Goal: Task Accomplishment & Management: Manage account settings

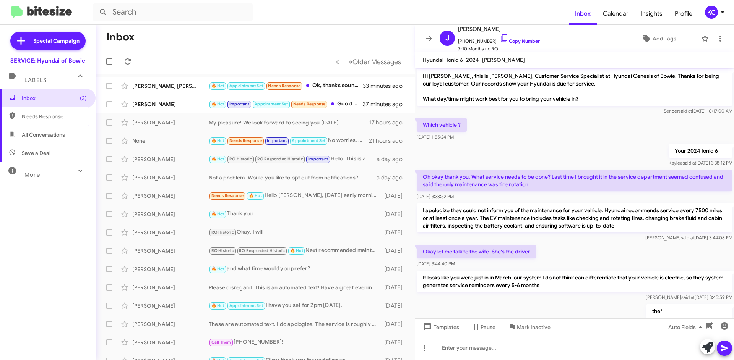
scroll to position [277, 0]
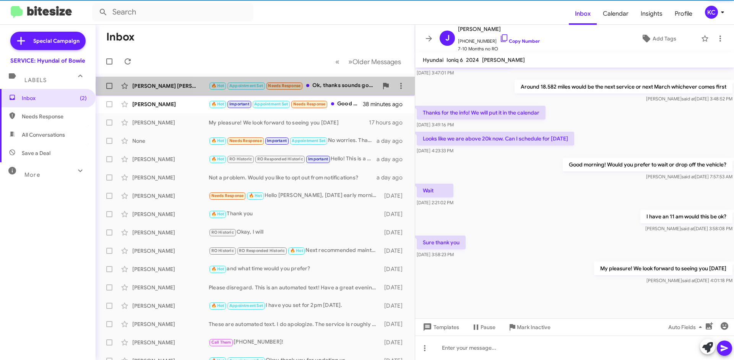
click at [349, 85] on div "🔥 Hot Appointment Set Needs Response Ok, thanks sounds good" at bounding box center [293, 85] width 169 height 9
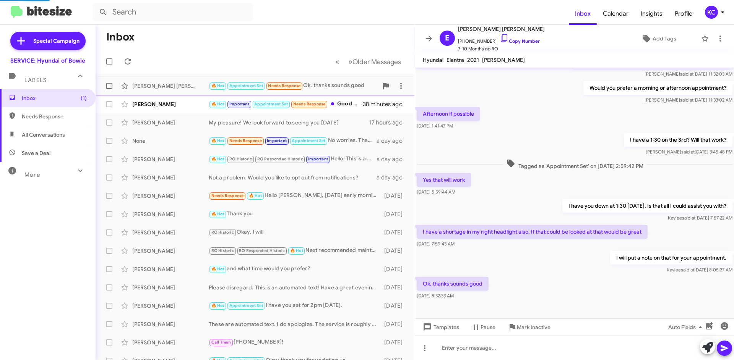
scroll to position [146, 0]
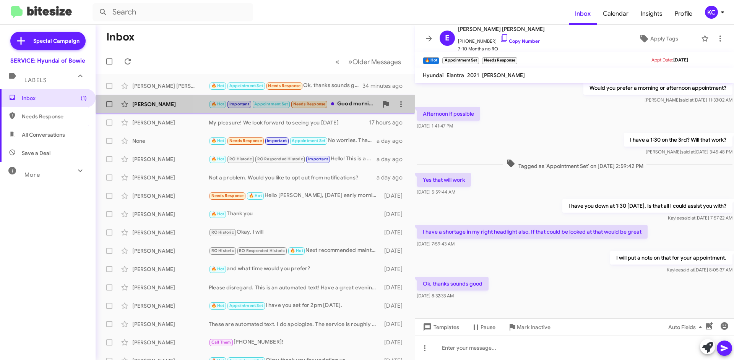
click at [357, 107] on div "🔥 Hot Important Appointment Set Needs Response Good morning! Is it possible to …" at bounding box center [293, 104] width 169 height 9
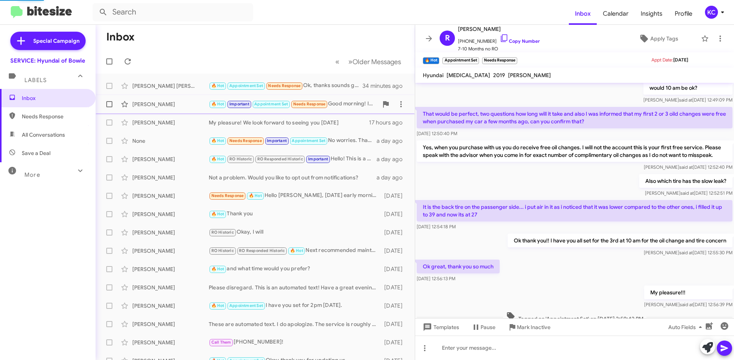
scroll to position [212, 0]
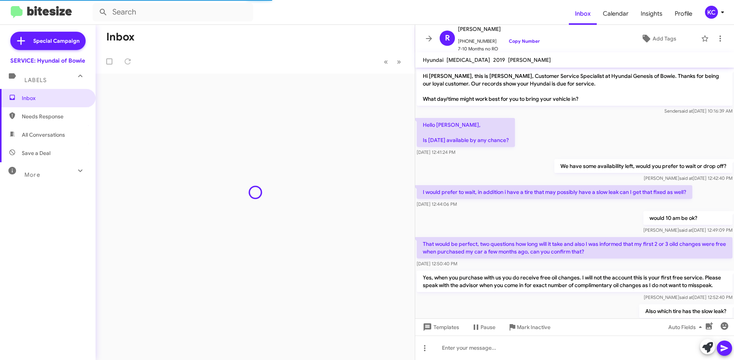
scroll to position [224, 0]
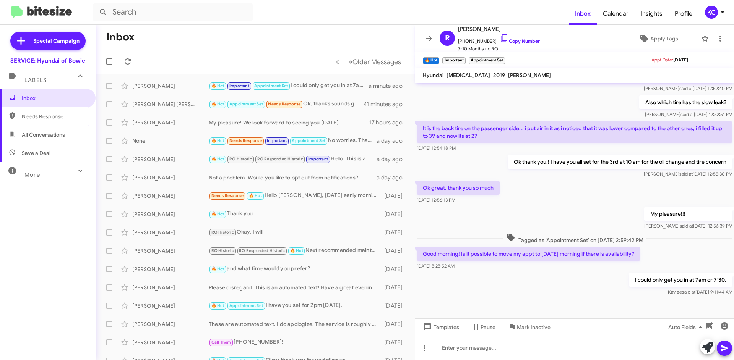
click at [718, 10] on icon at bounding box center [722, 12] width 9 height 9
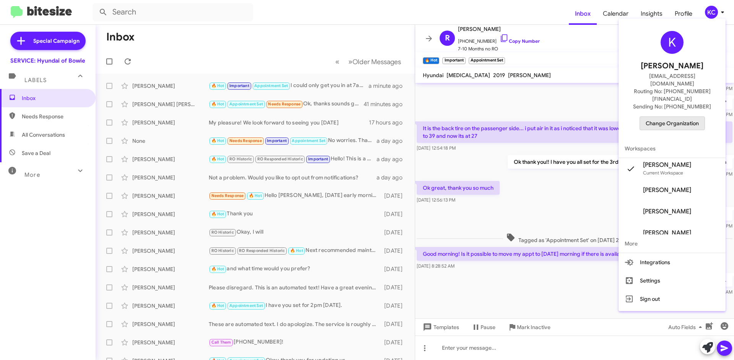
click at [673, 117] on span "Change Organization" at bounding box center [672, 123] width 53 height 13
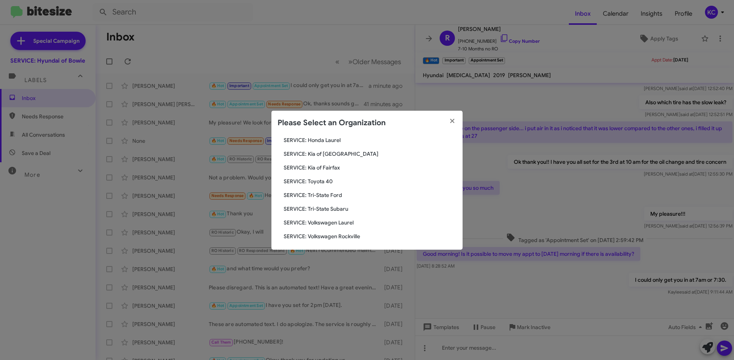
scroll to position [127, 0]
click at [334, 207] on span "SERVICE: Tri-State Subaru" at bounding box center [370, 207] width 173 height 8
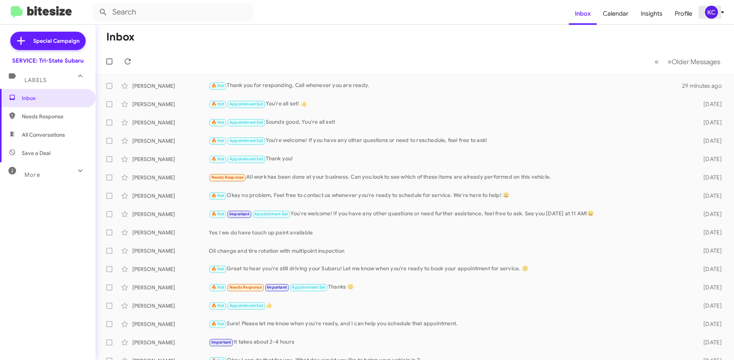
click at [711, 11] on div "KC" at bounding box center [711, 12] width 13 height 13
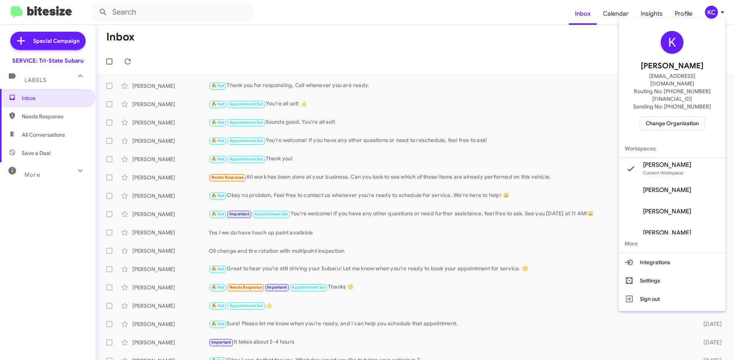
click at [677, 117] on span "Change Organization" at bounding box center [672, 123] width 53 height 13
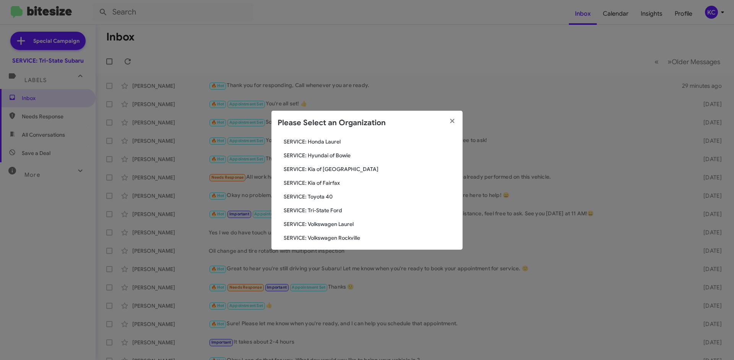
scroll to position [127, 0]
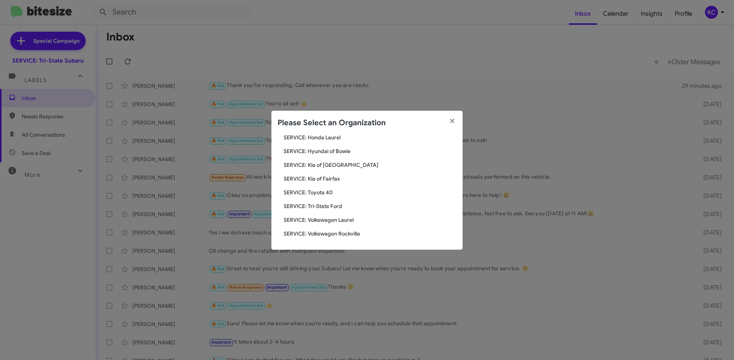
click at [328, 193] on span "SERVICE: Toyota 40" at bounding box center [370, 193] width 173 height 8
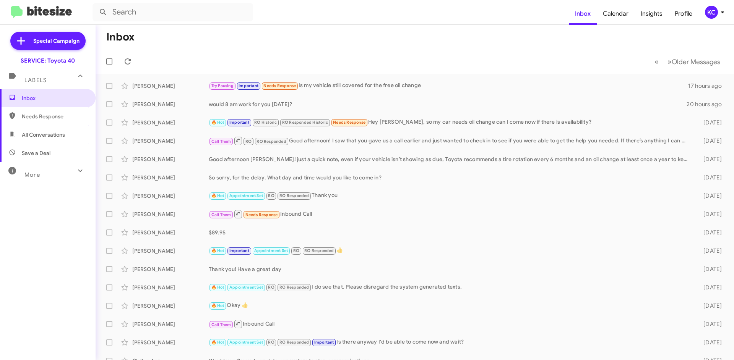
click at [712, 16] on div "KC" at bounding box center [711, 12] width 13 height 13
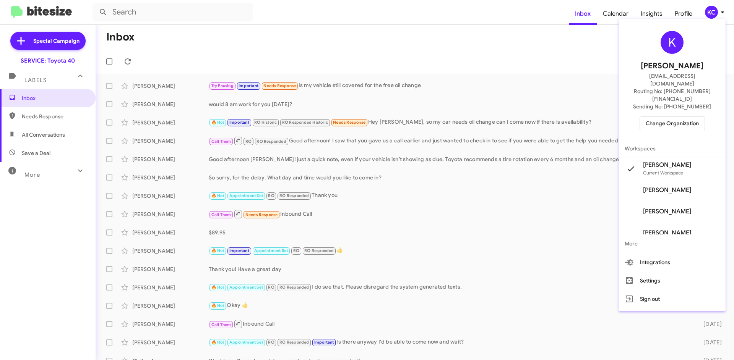
click at [667, 115] on div "K Kimberly Cole kcole@ourismancars.com Routing No: +1 (410) 679-1500 Sending No…" at bounding box center [672, 81] width 107 height 118
click at [666, 117] on span "Change Organization" at bounding box center [672, 123] width 53 height 13
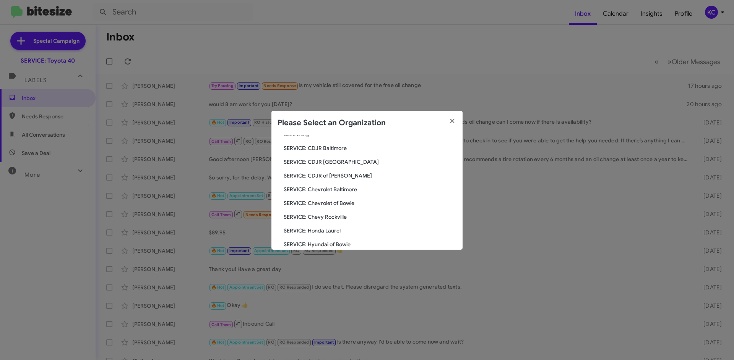
scroll to position [76, 0]
click at [326, 242] on span "SERVICE: Tri-State Ford" at bounding box center [370, 244] width 173 height 8
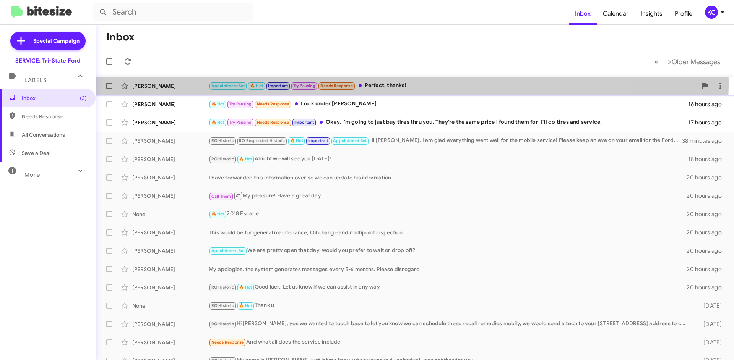
click at [389, 83] on div "Appointment Set 🔥 Hot Important Try Pausing Needs Response Perfect, thanks!" at bounding box center [453, 85] width 489 height 9
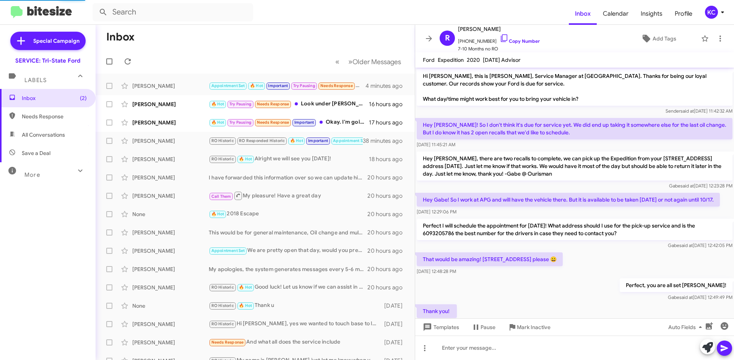
scroll to position [261, 0]
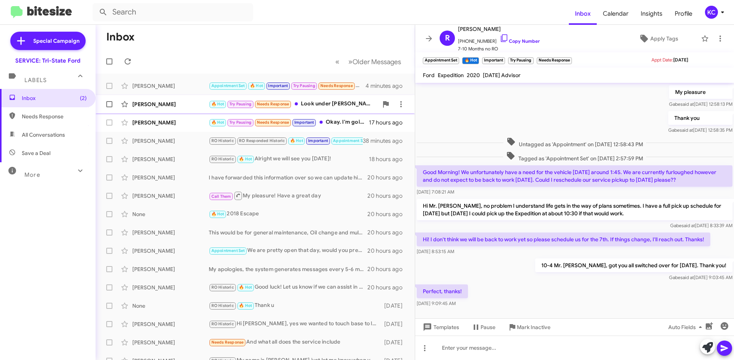
click at [343, 106] on div "🔥 Hot Try Pausing Needs Response Look under Gregory Thacker" at bounding box center [293, 104] width 169 height 9
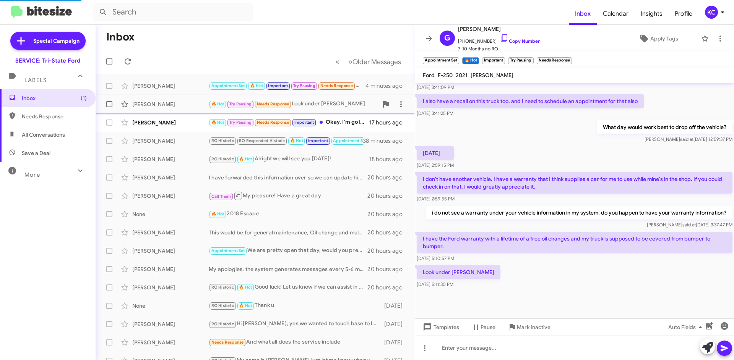
scroll to position [259, 0]
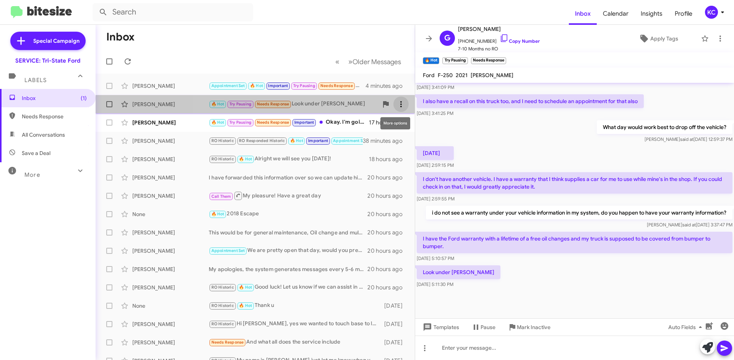
click at [396, 109] on icon at bounding box center [400, 104] width 9 height 9
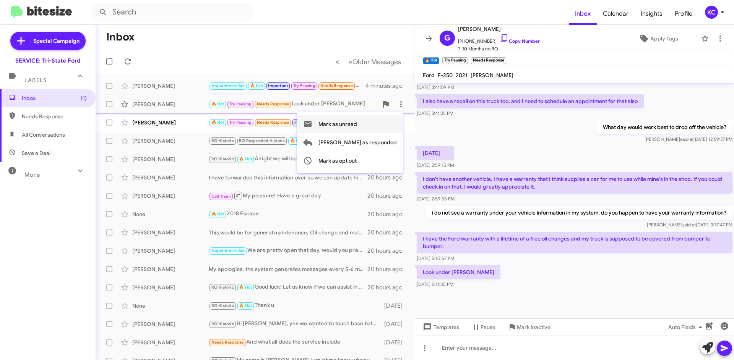
click at [391, 126] on button "Mark as unread" at bounding box center [350, 124] width 106 height 18
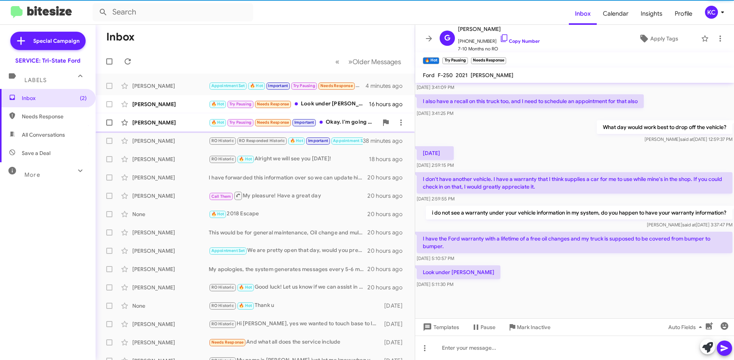
click at [359, 122] on div "🔥 Hot Try Pausing Needs Response Important Okay. I'm going to just buy tires th…" at bounding box center [293, 122] width 169 height 9
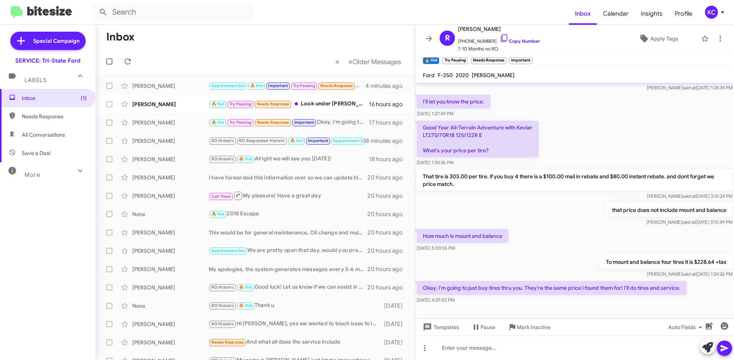
scroll to position [368, 0]
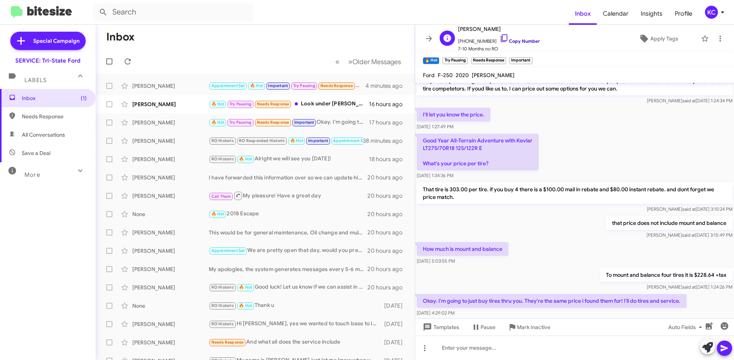
click at [500, 39] on icon at bounding box center [504, 38] width 9 height 9
click at [500, 36] on icon at bounding box center [504, 38] width 9 height 9
click at [500, 37] on icon at bounding box center [504, 38] width 9 height 9
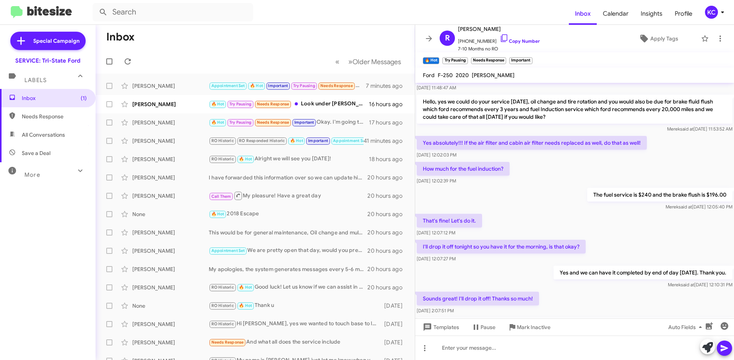
scroll to position [62, 0]
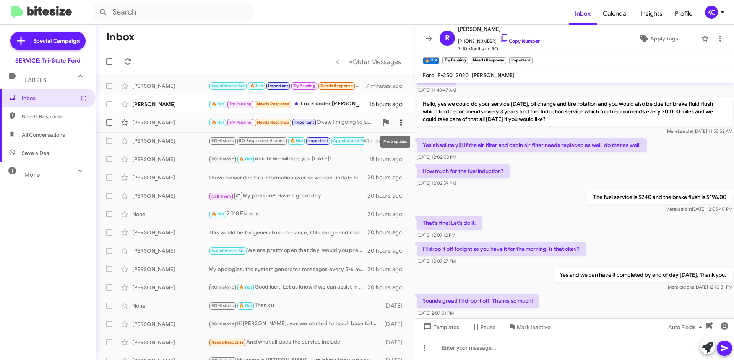
click at [396, 124] on icon at bounding box center [400, 122] width 9 height 9
click at [392, 144] on button "Mark as unread" at bounding box center [350, 142] width 106 height 18
click at [710, 9] on div "KC" at bounding box center [711, 12] width 13 height 13
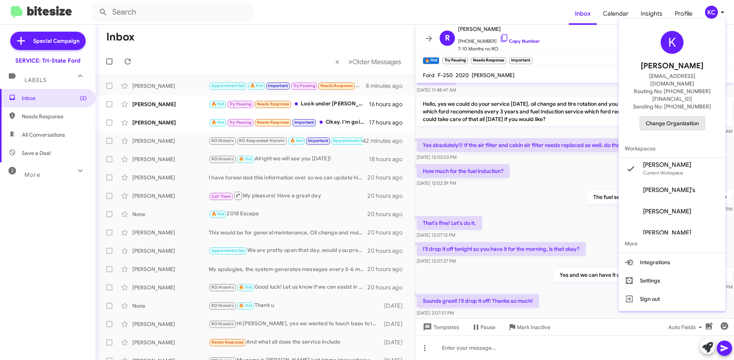
click at [693, 117] on span "Change Organization" at bounding box center [672, 123] width 53 height 13
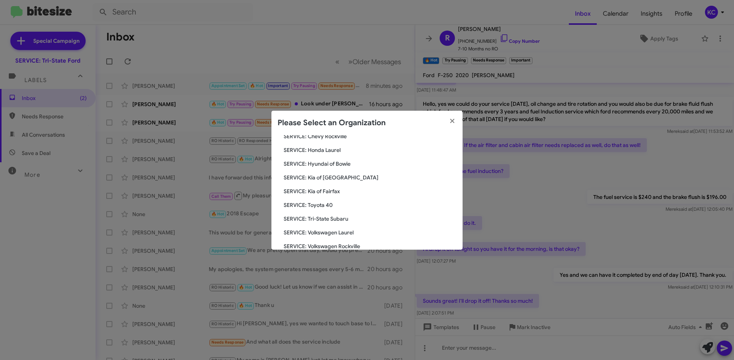
scroll to position [127, 0]
click at [332, 177] on span "SERVICE: Kia of Fairfax" at bounding box center [370, 179] width 173 height 8
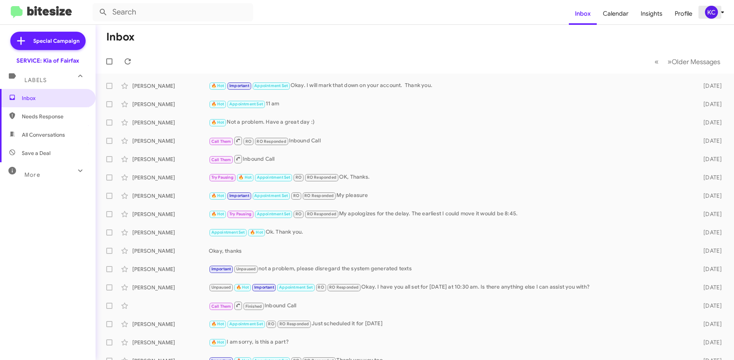
click at [706, 15] on div "KC" at bounding box center [711, 12] width 13 height 13
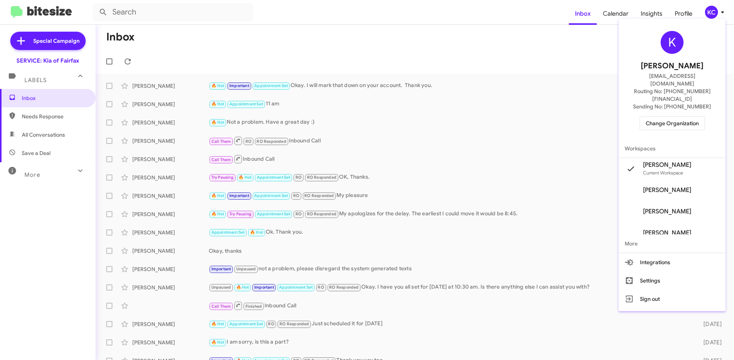
click at [651, 115] on div "K Kimberly Cole kcole@ourismancars.com Routing No: +1 (703) 934-8877 Sending No…" at bounding box center [672, 81] width 107 height 118
click at [654, 117] on span "Change Organization" at bounding box center [672, 123] width 53 height 13
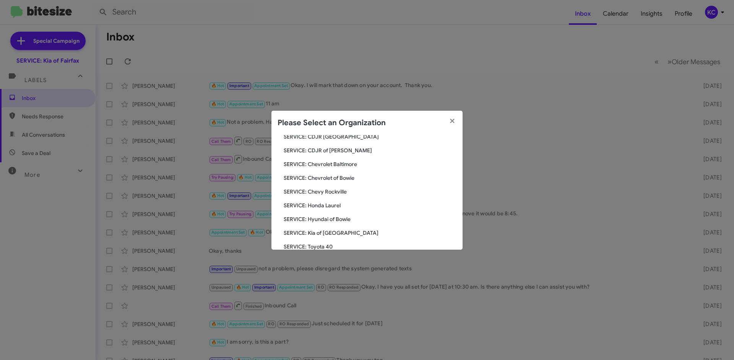
scroll to position [76, 0]
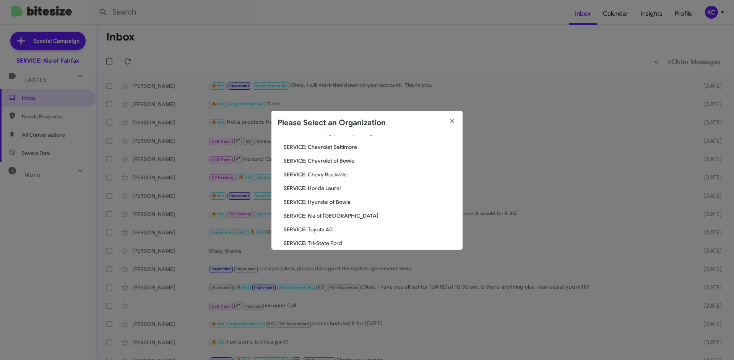
click at [336, 217] on span "SERVICE: Kia of [GEOGRAPHIC_DATA]" at bounding box center [370, 216] width 173 height 8
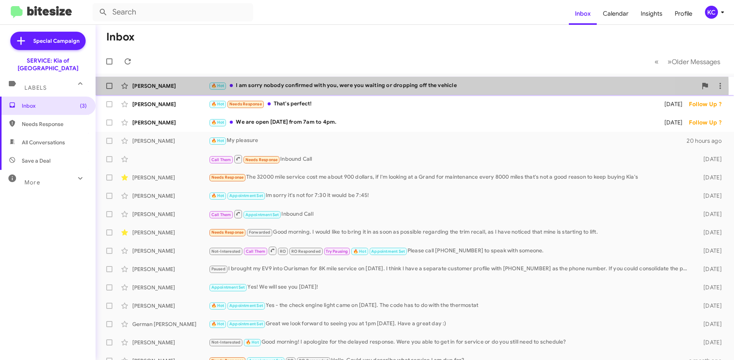
click at [313, 91] on div "[PERSON_NAME] 🔥 Hot I am sorry nobody confirmed with you, were you waiting or d…" at bounding box center [415, 85] width 626 height 15
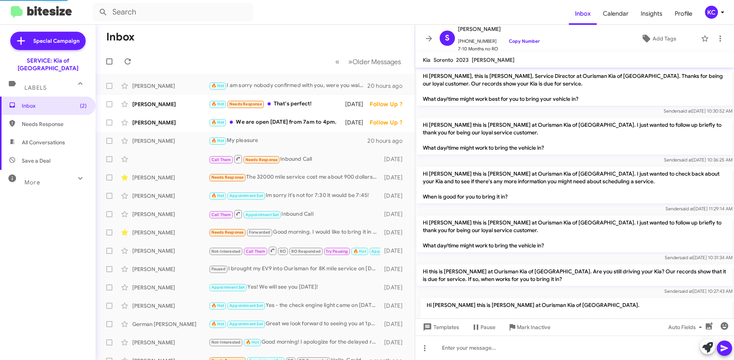
scroll to position [305, 0]
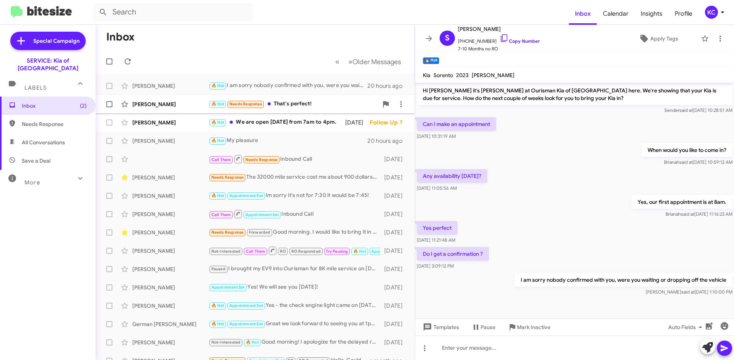
click at [317, 106] on div "🔥 Hot Needs Response That's perfect!" at bounding box center [293, 104] width 169 height 9
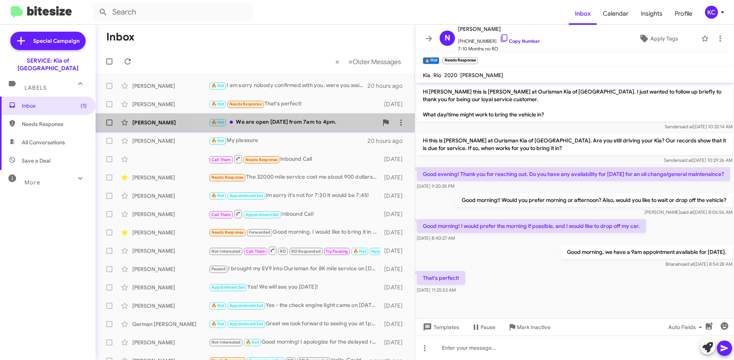
click at [306, 125] on div "🔥 Hot We are open [DATE] from 7am to 4pm." at bounding box center [293, 122] width 169 height 9
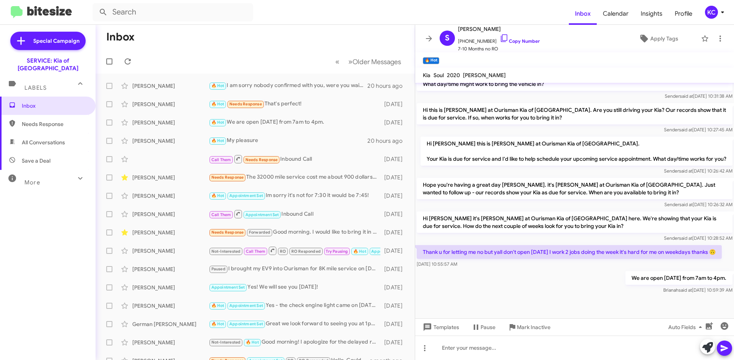
click at [711, 17] on div "KC" at bounding box center [711, 12] width 13 height 13
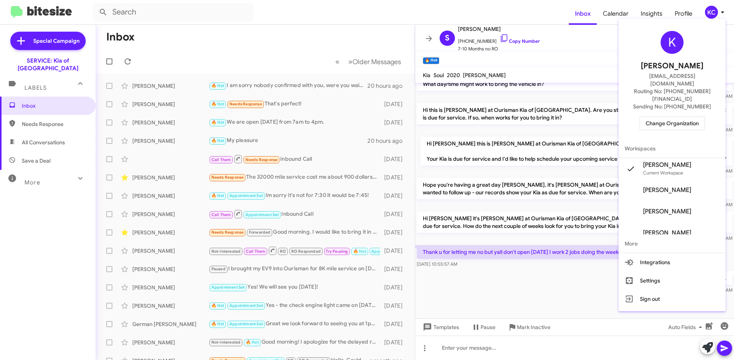
click at [671, 117] on span "Change Organization" at bounding box center [672, 123] width 53 height 13
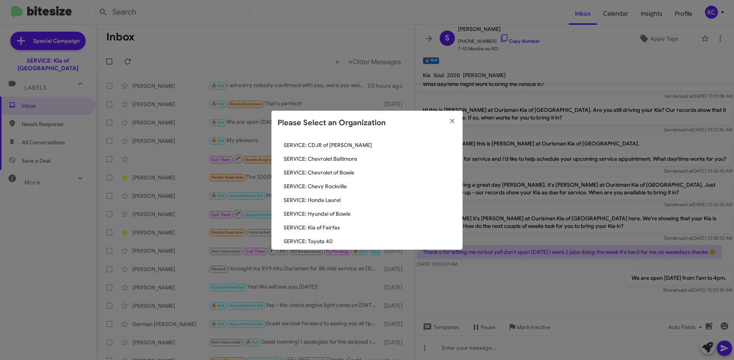
scroll to position [76, 0]
click at [335, 201] on span "SERVICE: Hyundai of Bowie" at bounding box center [370, 202] width 173 height 8
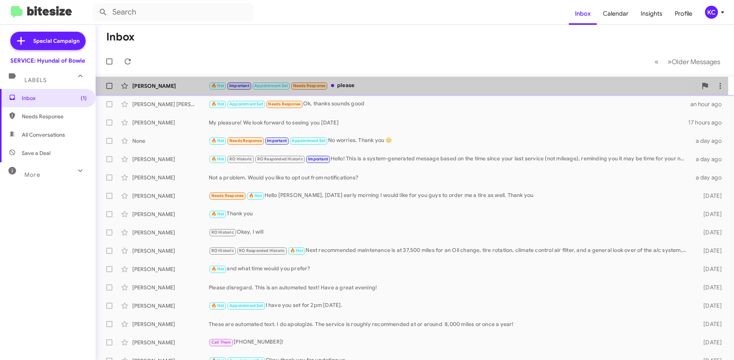
click at [367, 88] on div "🔥 Hot Important Appointment Set Needs Response please" at bounding box center [453, 85] width 489 height 9
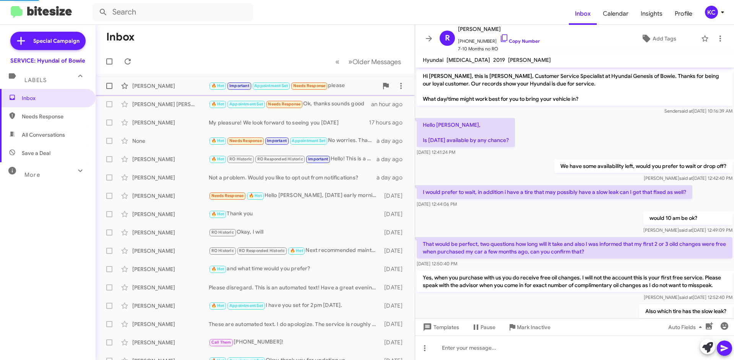
scroll to position [280, 0]
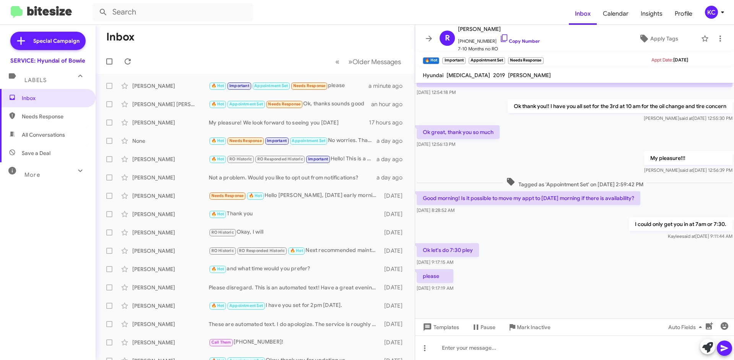
click at [711, 13] on div "KC" at bounding box center [711, 12] width 13 height 13
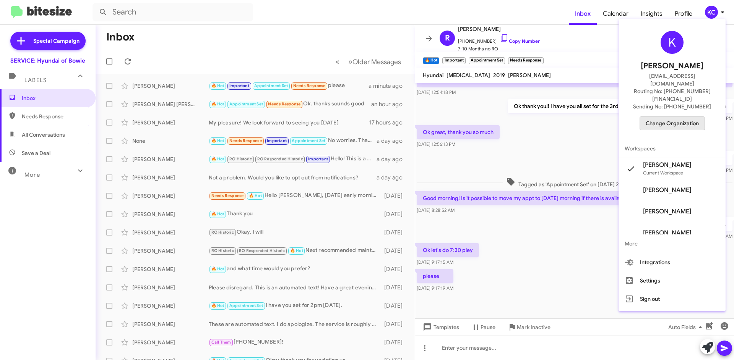
click at [673, 117] on span "Change Organization" at bounding box center [672, 123] width 53 height 13
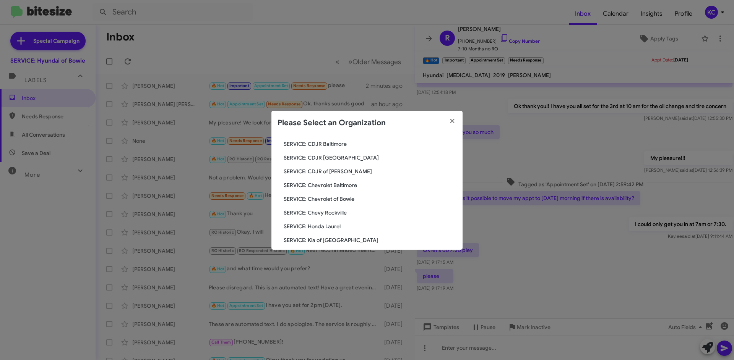
scroll to position [76, 0]
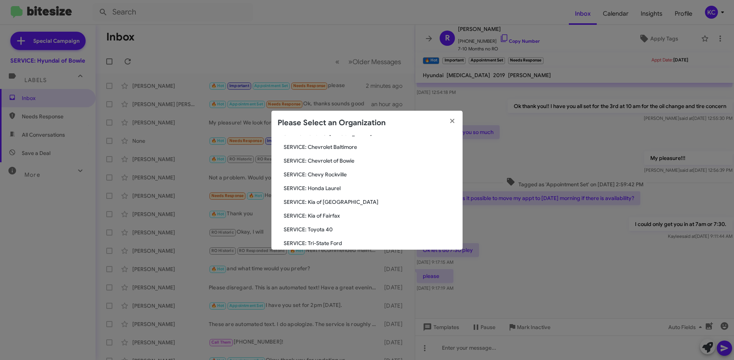
click at [323, 191] on span "SERVICE: Honda Laurel" at bounding box center [370, 189] width 173 height 8
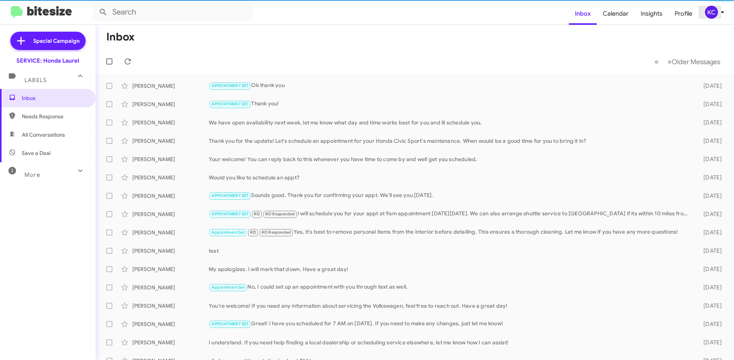
click at [711, 9] on div "KC" at bounding box center [711, 12] width 13 height 13
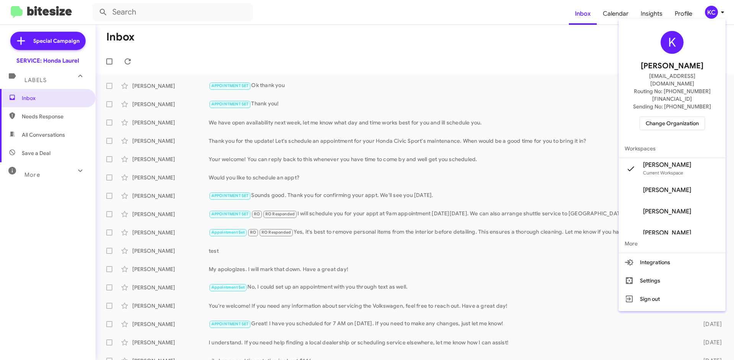
click at [666, 117] on span "Change Organization" at bounding box center [672, 123] width 53 height 13
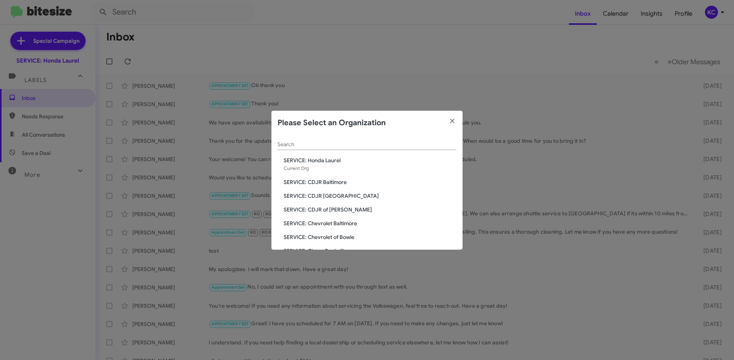
scroll to position [38, 0]
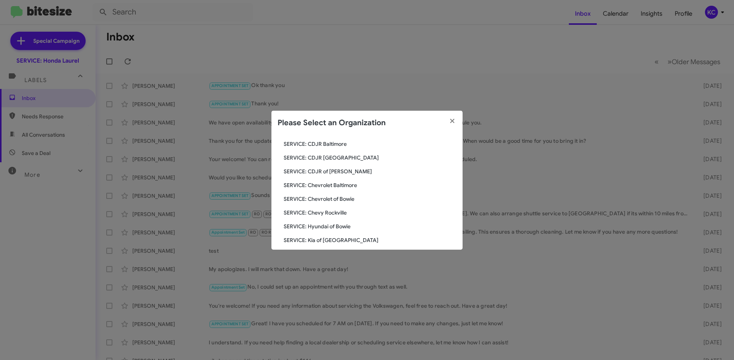
click at [320, 171] on span "SERVICE: CDJR of [PERSON_NAME]" at bounding box center [370, 172] width 173 height 8
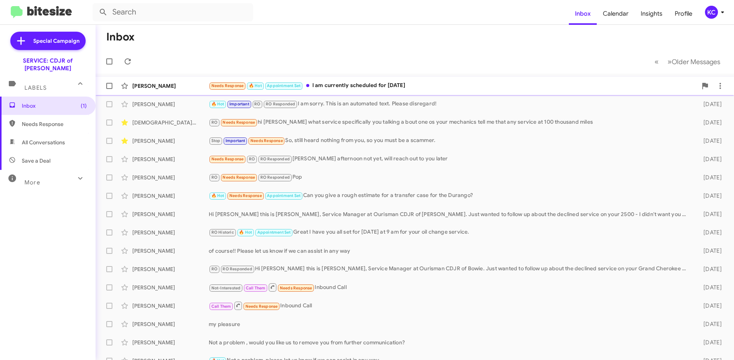
click at [334, 85] on div "Needs Response 🔥 Hot Appointment Set I am currently scheduled for Saturday 10/18" at bounding box center [453, 85] width 489 height 9
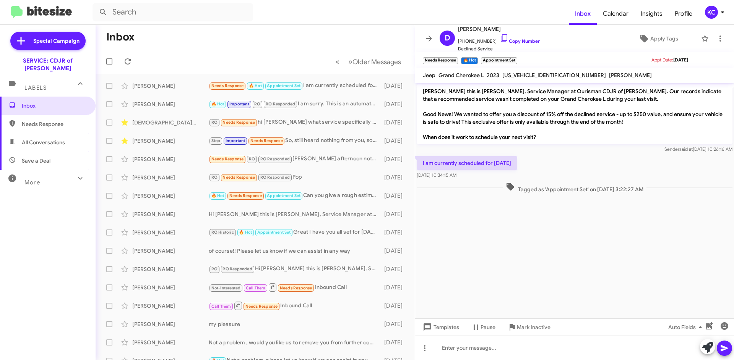
click at [708, 10] on div "KC" at bounding box center [711, 12] width 13 height 13
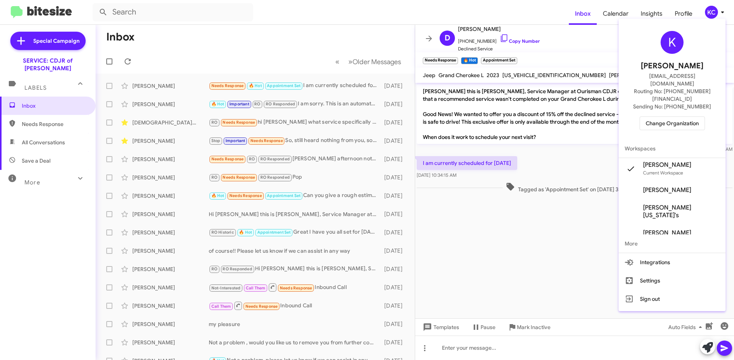
drag, startPoint x: 612, startPoint y: 199, endPoint x: 614, endPoint y: 193, distance: 6.4
click at [613, 199] on div at bounding box center [367, 180] width 734 height 360
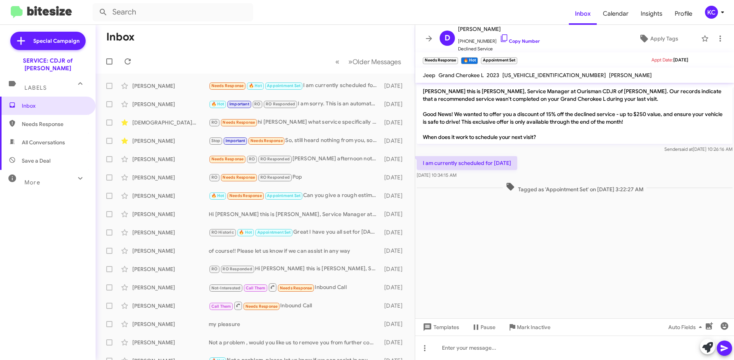
click at [682, 62] on span "10/17/2025" at bounding box center [680, 60] width 15 height 6
drag, startPoint x: 682, startPoint y: 62, endPoint x: 691, endPoint y: 67, distance: 10.6
click at [691, 67] on mat-toolbar "Needs Response × 🔥 Hot × Appointment Set × Appt Date: 10/17/2025" at bounding box center [574, 59] width 319 height 15
drag, startPoint x: 527, startPoint y: 170, endPoint x: 510, endPoint y: 160, distance: 19.5
click at [510, 160] on div "I am currently scheduled for Saturday 10/18 Oct 1, 2025, 10:34:15 AM" at bounding box center [467, 167] width 101 height 23
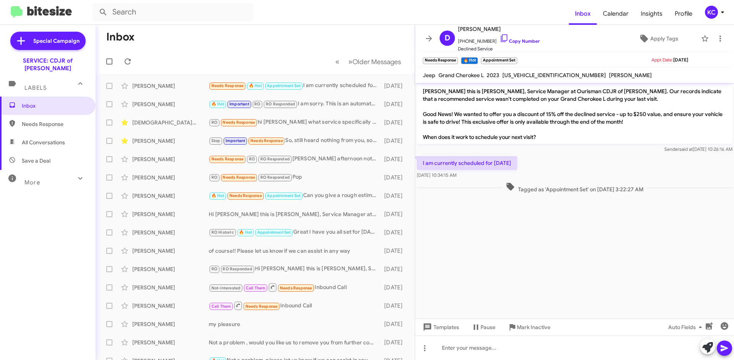
click at [711, 16] on div "KC" at bounding box center [711, 12] width 13 height 13
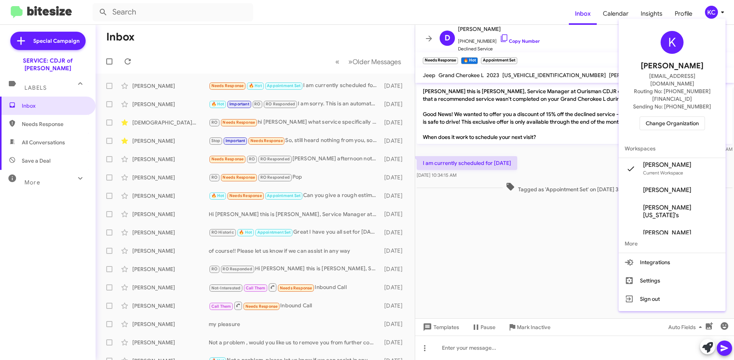
click at [703, 117] on button "Change Organization" at bounding box center [672, 124] width 65 height 14
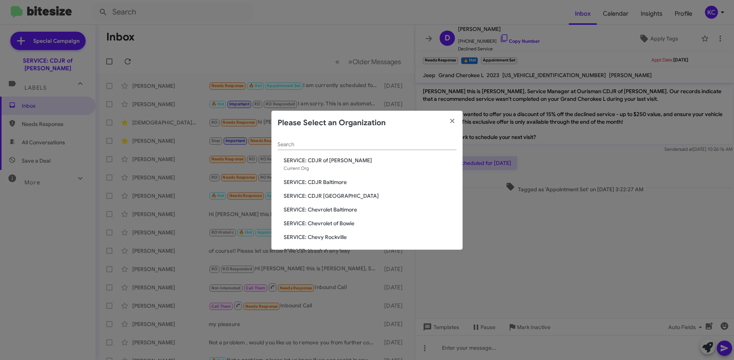
click at [341, 224] on span "SERVICE: Chevrolet of Bowie" at bounding box center [370, 224] width 173 height 8
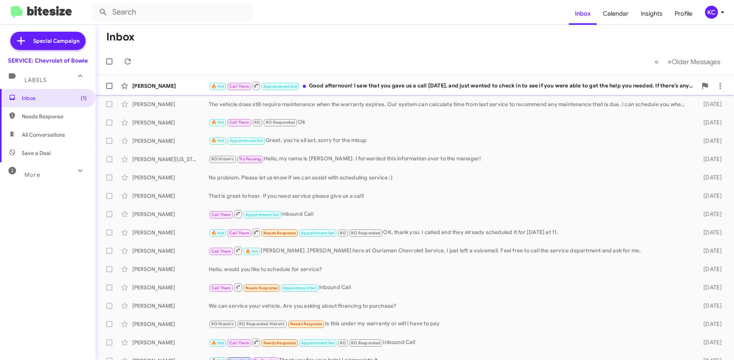
click at [341, 89] on div "🔥 Hot Call Them Appointment Set Good afternoon! I saw that you gave us a call y…" at bounding box center [453, 86] width 489 height 10
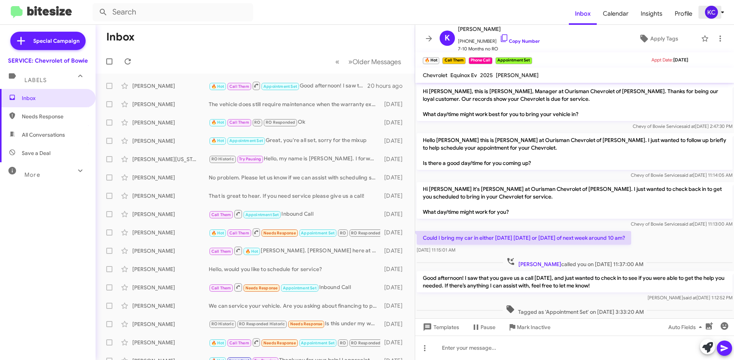
click at [711, 11] on div "KC" at bounding box center [711, 12] width 13 height 13
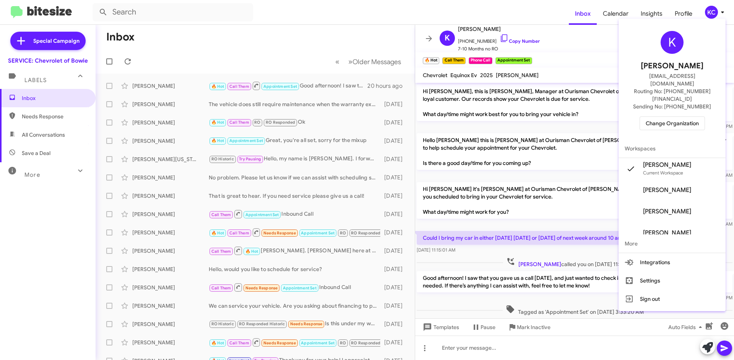
click at [662, 117] on span "Change Organization" at bounding box center [672, 123] width 53 height 13
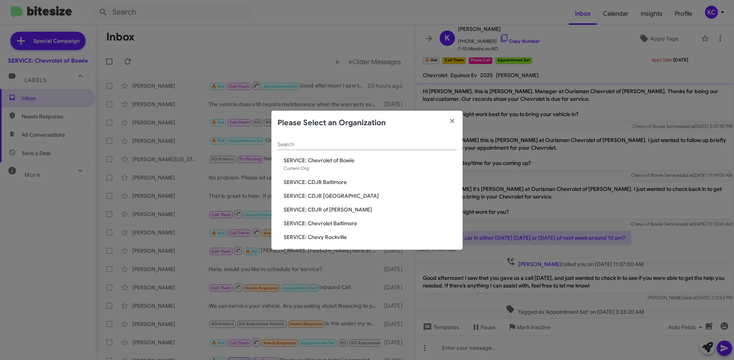
scroll to position [38, 0]
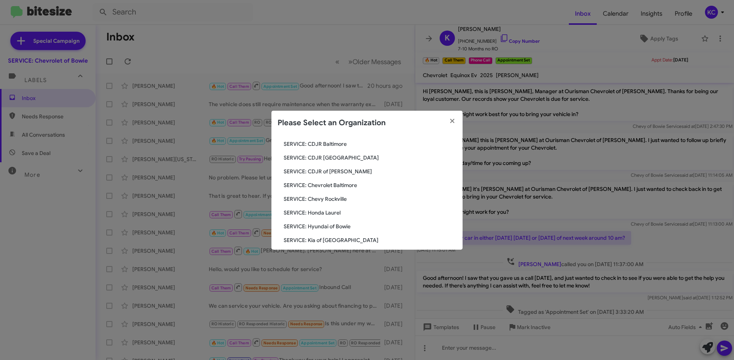
click at [322, 196] on span "SERVICE: Chevy Rockville" at bounding box center [370, 199] width 173 height 8
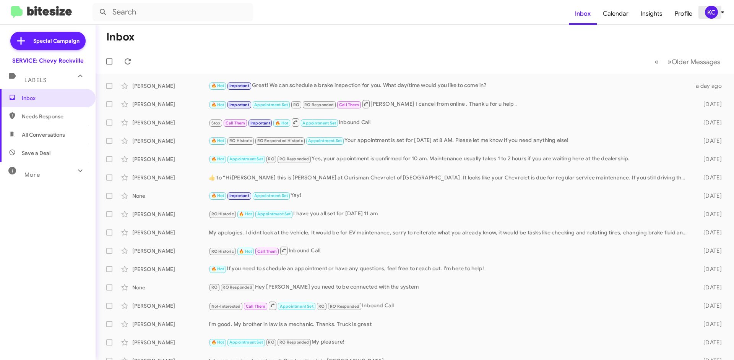
click at [703, 12] on button "KC" at bounding box center [711, 12] width 27 height 13
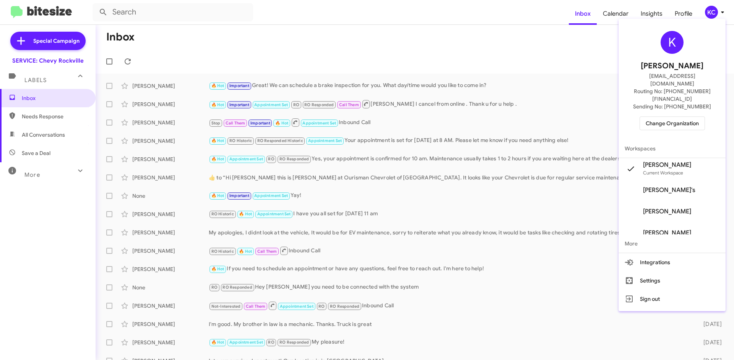
click at [673, 117] on span "Change Organization" at bounding box center [672, 123] width 53 height 13
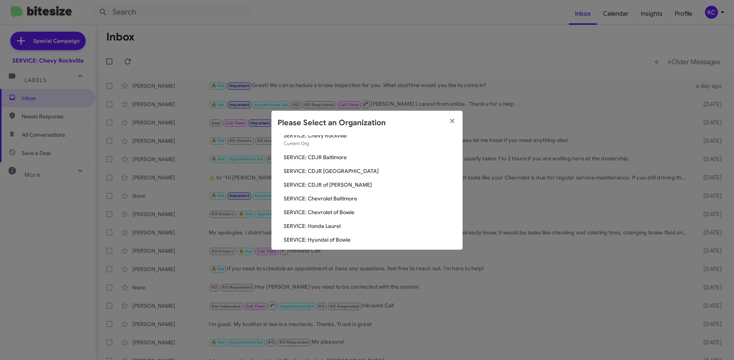
scroll to position [38, 0]
click at [342, 186] on span "SERVICE: Chevrolet Baltimore" at bounding box center [370, 186] width 173 height 8
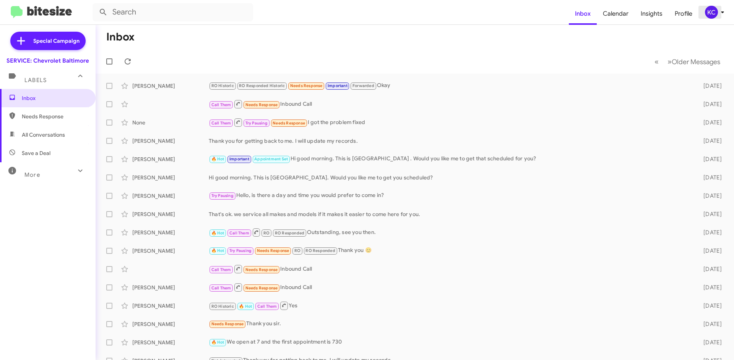
click at [715, 10] on div "KC" at bounding box center [711, 12] width 13 height 13
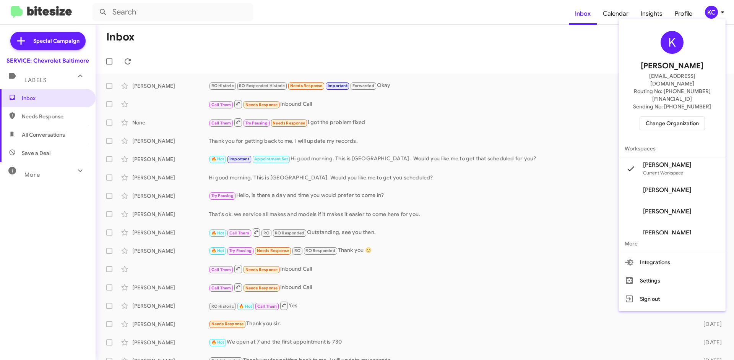
click at [657, 117] on span "Change Organization" at bounding box center [672, 123] width 53 height 13
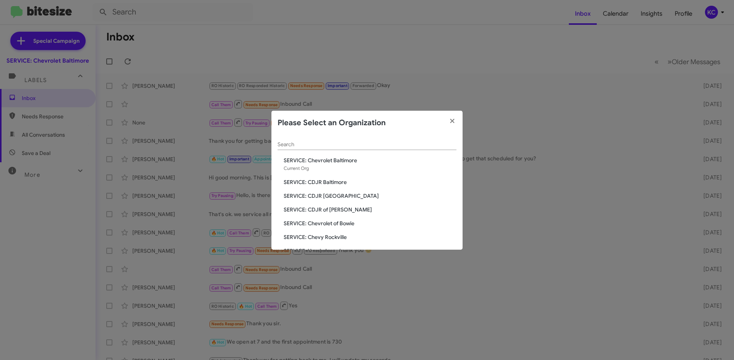
click at [325, 180] on span "SERVICE: CDJR Baltimore" at bounding box center [370, 183] width 173 height 8
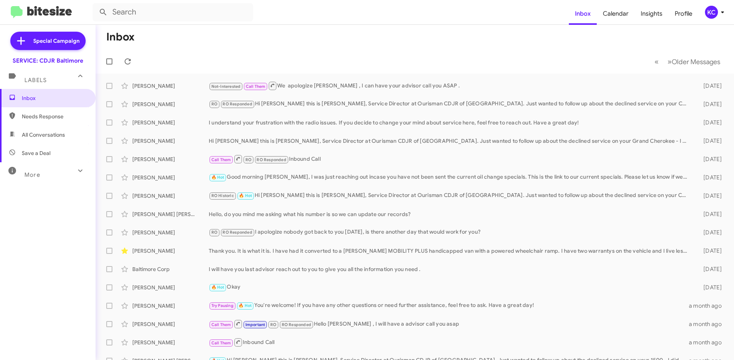
click at [706, 14] on div "KC" at bounding box center [711, 12] width 13 height 13
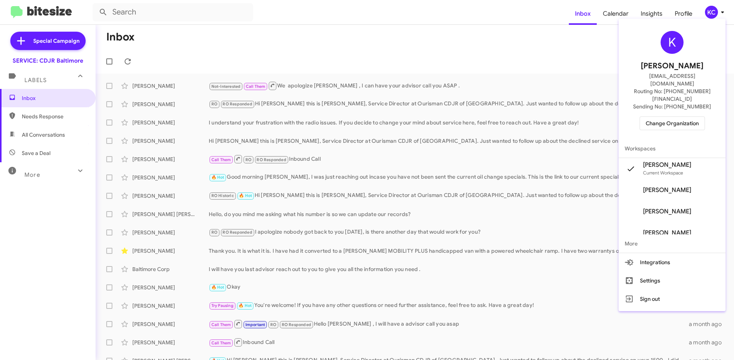
click at [685, 117] on span "Change Organization" at bounding box center [672, 123] width 53 height 13
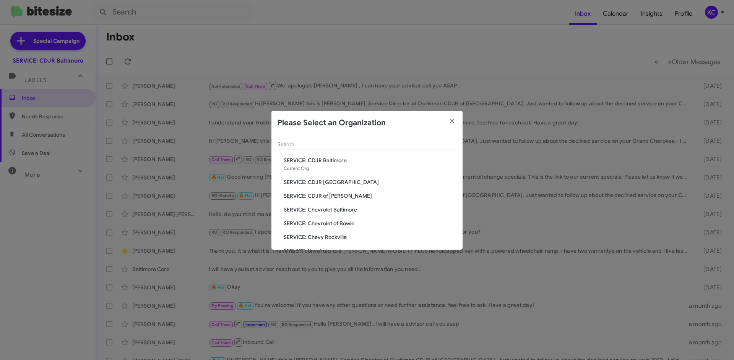
click at [339, 180] on span "SERVICE: CDJR Clarksville" at bounding box center [370, 183] width 173 height 8
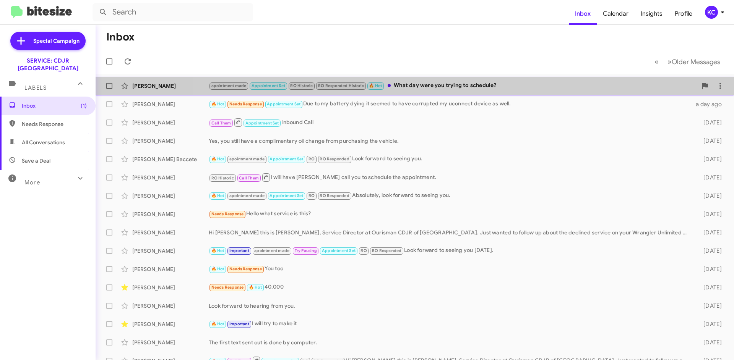
click at [448, 89] on div "apointment made Appointment Set RO Historic RO Responded Historic 🔥 Hot What da…" at bounding box center [453, 85] width 489 height 9
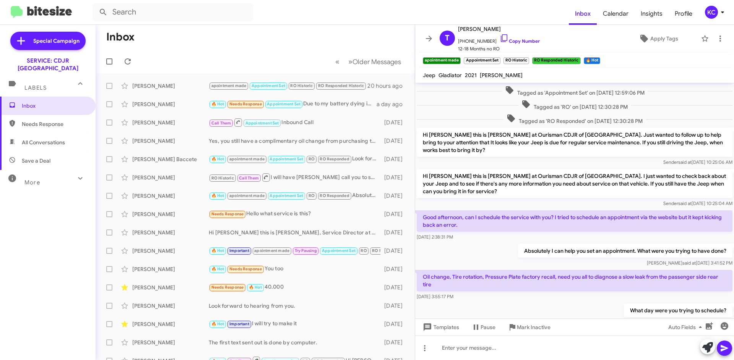
scroll to position [219, 0]
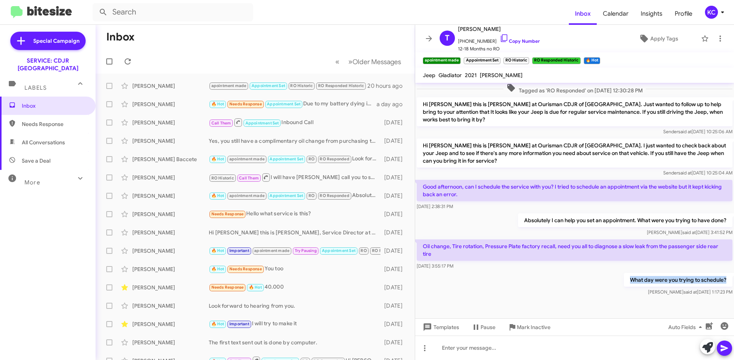
drag, startPoint x: 659, startPoint y: 266, endPoint x: 728, endPoint y: 267, distance: 68.8
click at [734, 266] on cdk-virtual-scroll-viewport "Hi [PERSON_NAME], this is [PERSON_NAME], Service Director at Ourisman CDJR of […" at bounding box center [574, 201] width 319 height 236
click at [533, 283] on div "What day were you trying to schedule? [PERSON_NAME] said at [DATE] 1:17:23 PM" at bounding box center [574, 285] width 319 height 26
click at [708, 10] on div "KC" at bounding box center [711, 12] width 13 height 13
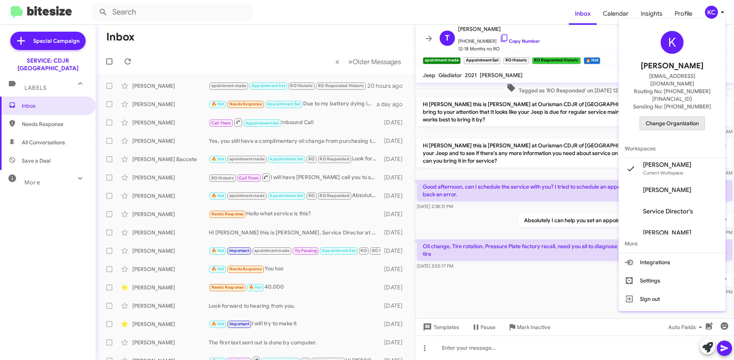
click at [681, 117] on span "Change Organization" at bounding box center [672, 123] width 53 height 13
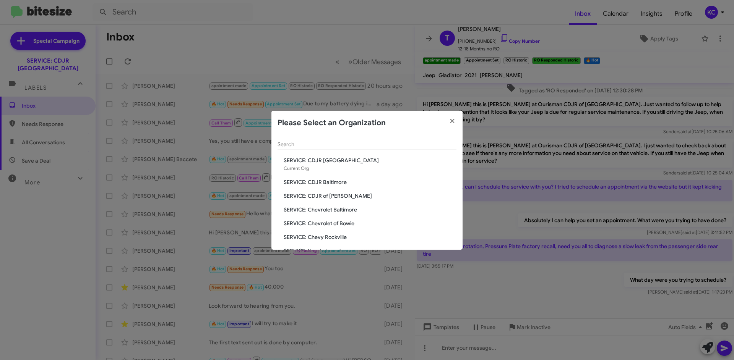
click at [313, 185] on span "SERVICE: CDJR Baltimore" at bounding box center [370, 183] width 173 height 8
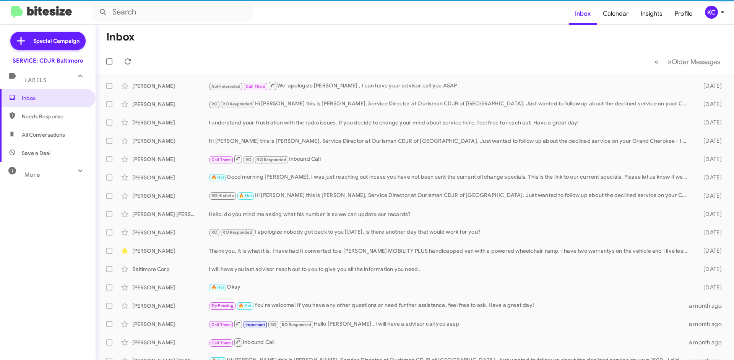
click at [706, 14] on div "KC" at bounding box center [711, 12] width 13 height 13
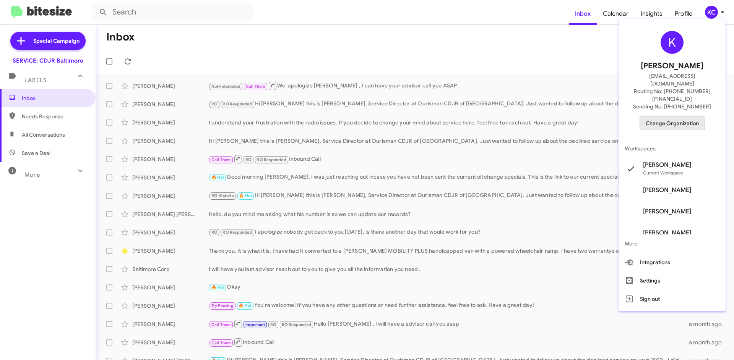
click at [671, 117] on span "Change Organization" at bounding box center [672, 123] width 53 height 13
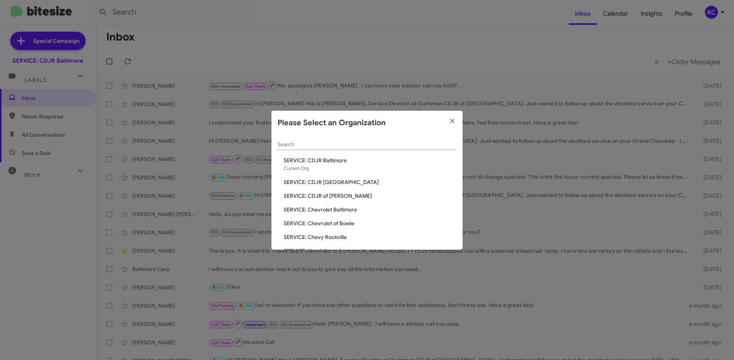
click at [324, 196] on span "SERVICE: CDJR of [PERSON_NAME]" at bounding box center [370, 196] width 173 height 8
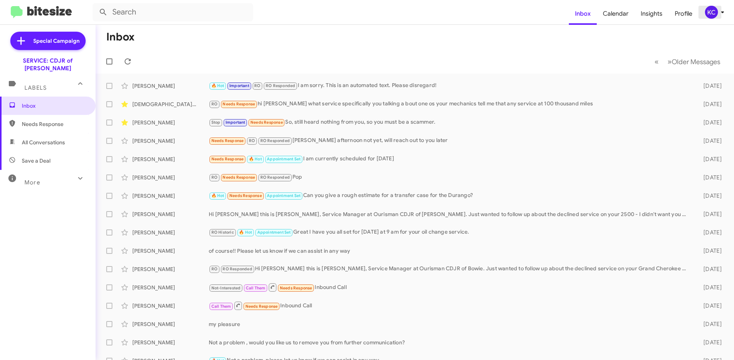
click at [714, 12] on div "KC" at bounding box center [711, 12] width 13 height 13
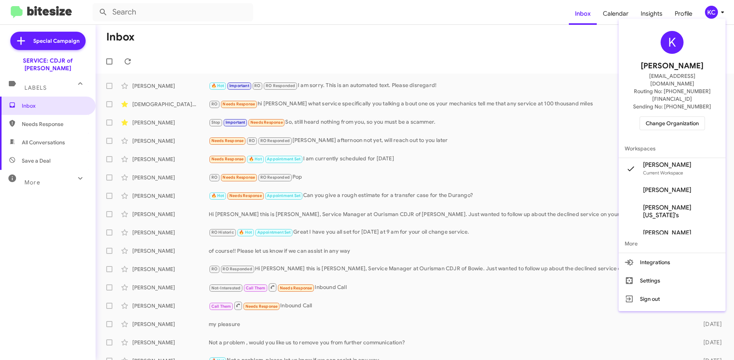
click at [691, 117] on span "Change Organization" at bounding box center [672, 123] width 53 height 13
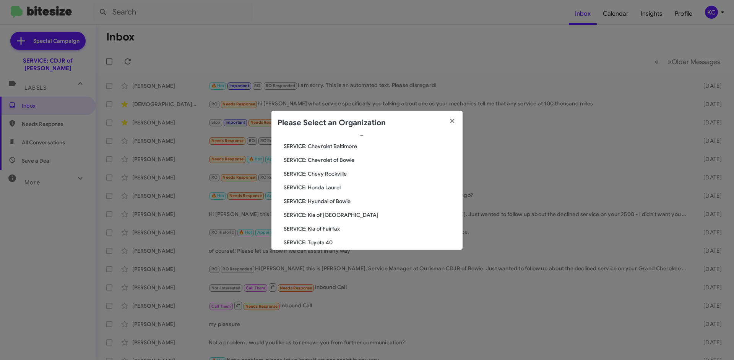
scroll to position [76, 0]
click at [343, 191] on span "SERVICE: Hyundai of Bowie" at bounding box center [370, 189] width 173 height 8
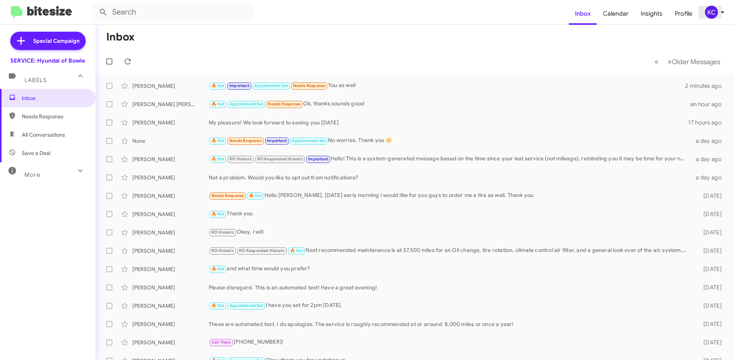
click at [711, 11] on div "KC" at bounding box center [711, 12] width 13 height 13
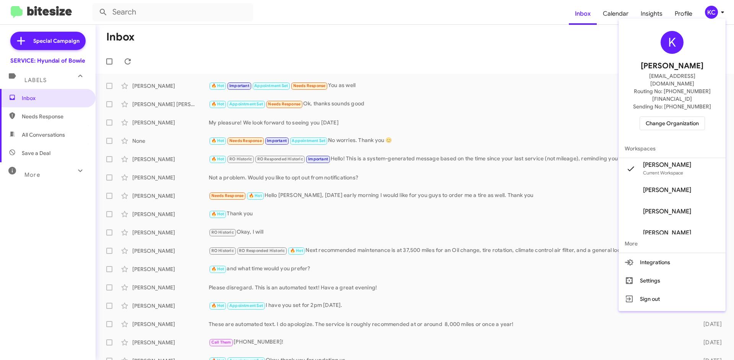
click at [650, 117] on span "Change Organization" at bounding box center [672, 123] width 53 height 13
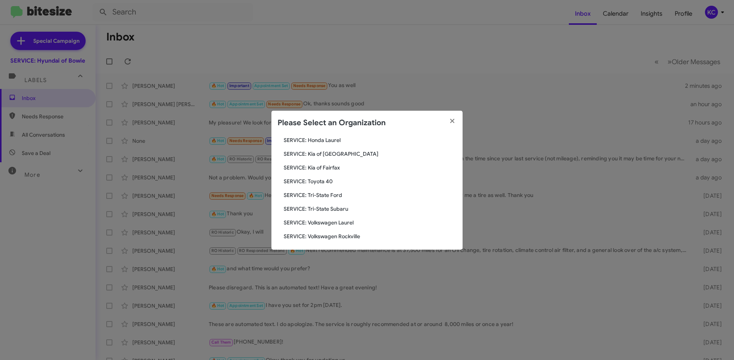
scroll to position [127, 0]
click at [318, 164] on span "SERVICE: Kia of Fairfax" at bounding box center [370, 165] width 173 height 8
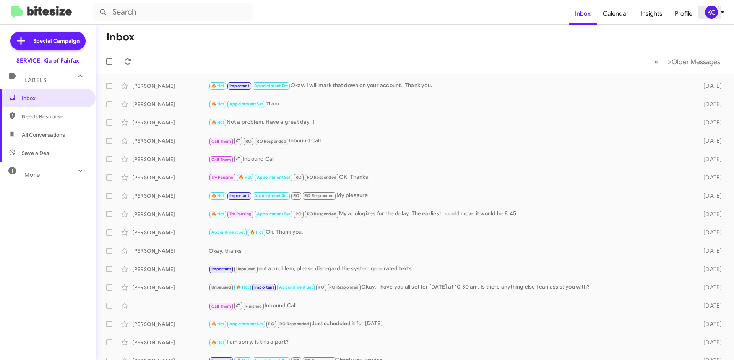
click at [711, 15] on div "KC" at bounding box center [711, 12] width 13 height 13
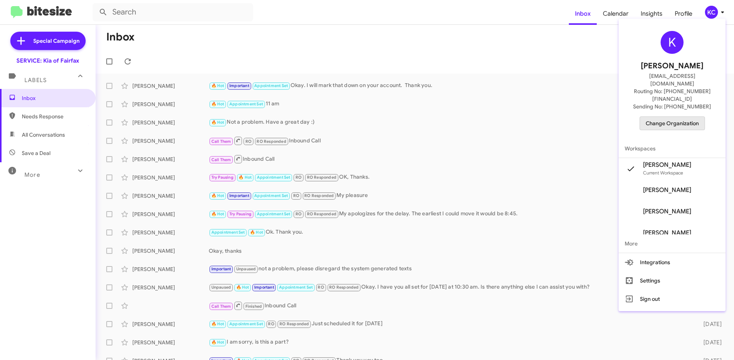
click at [699, 117] on span "Change Organization" at bounding box center [672, 123] width 53 height 13
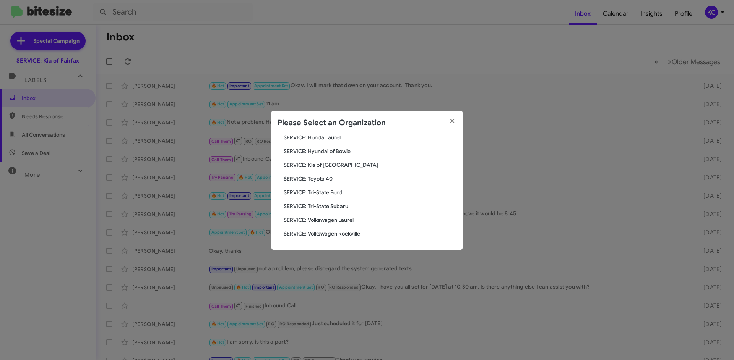
scroll to position [89, 0]
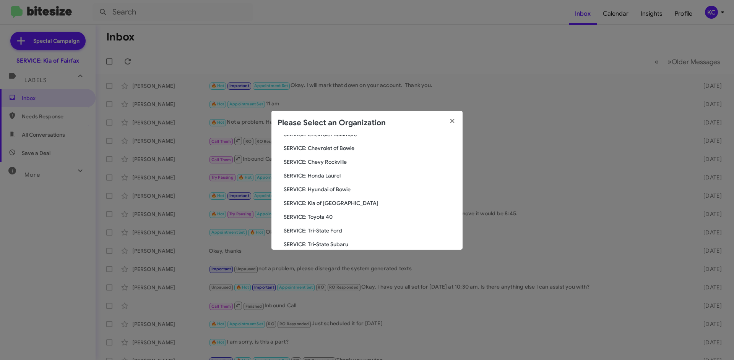
click at [350, 190] on span "SERVICE: Hyundai of Bowie" at bounding box center [370, 190] width 173 height 8
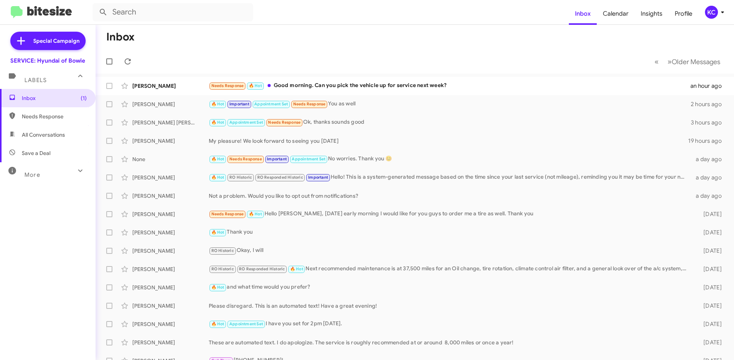
click at [169, 38] on mat-toolbar-row "Inbox" at bounding box center [415, 37] width 638 height 24
click at [296, 81] on div "Needs Response 🔥 Hot Good morning. Can you pick the vehicle up for service next…" at bounding box center [453, 85] width 489 height 9
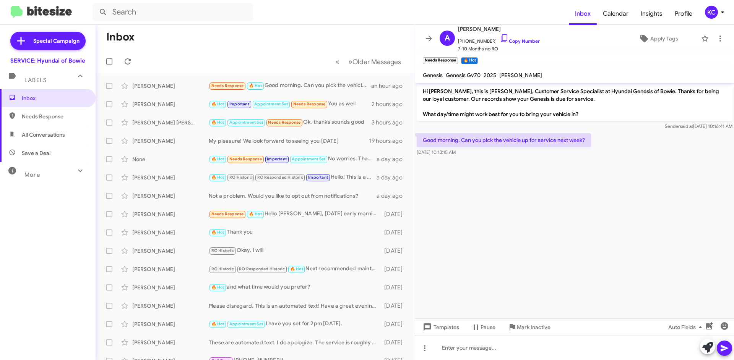
click at [710, 16] on div "KC" at bounding box center [711, 12] width 13 height 13
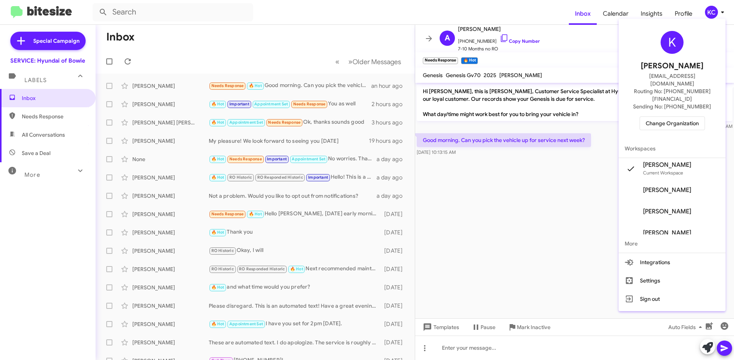
click at [683, 100] on div "K Kimberly Cole kcole@ourismancars.com Routing No: +1 (301) 249-4227 Sending No…" at bounding box center [672, 81] width 107 height 118
click at [684, 117] on span "Change Organization" at bounding box center [672, 123] width 53 height 13
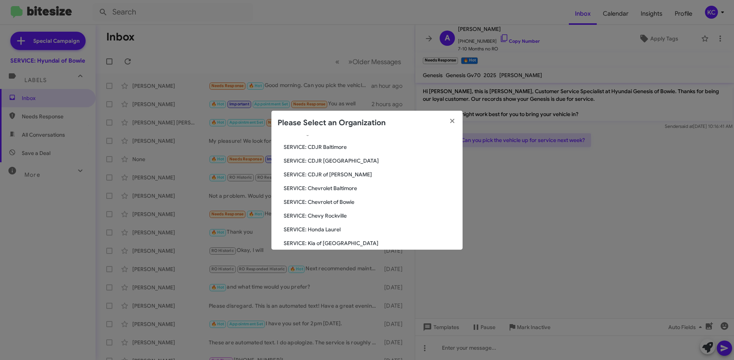
scroll to position [76, 0]
click at [339, 216] on span "SERVICE: Kia of Fairfax" at bounding box center [370, 216] width 173 height 8
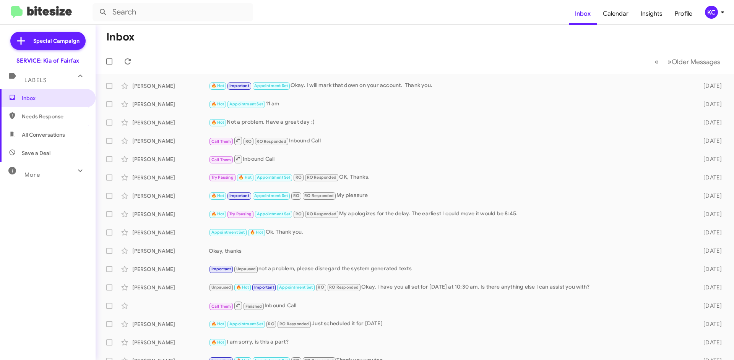
click at [711, 15] on div "KC" at bounding box center [711, 12] width 13 height 13
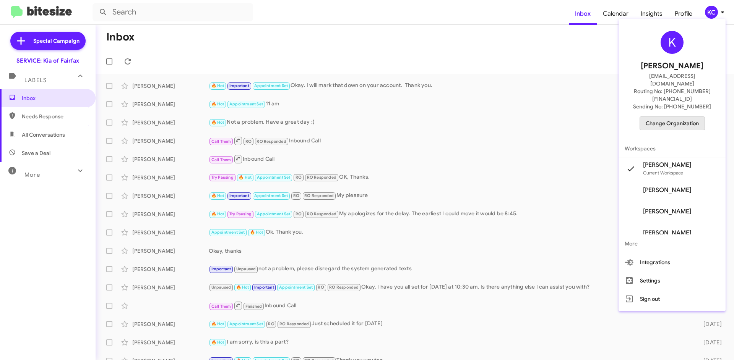
click at [685, 117] on span "Change Organization" at bounding box center [672, 123] width 53 height 13
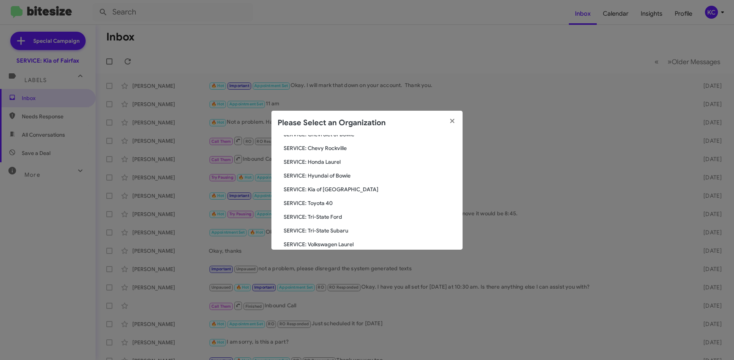
scroll to position [115, 0]
click at [302, 188] on span "SERVICE: Toyota 40" at bounding box center [370, 192] width 173 height 8
